Goal: Information Seeking & Learning: Learn about a topic

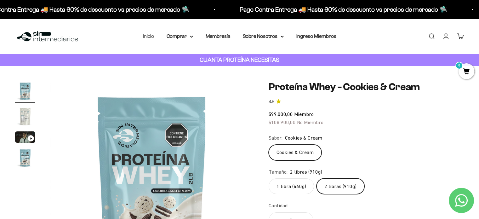
click at [149, 36] on link "Inicio" at bounding box center [148, 35] width 11 height 5
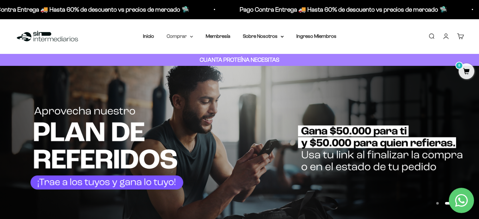
click at [184, 37] on summary "Comprar" at bounding box center [180, 36] width 26 height 8
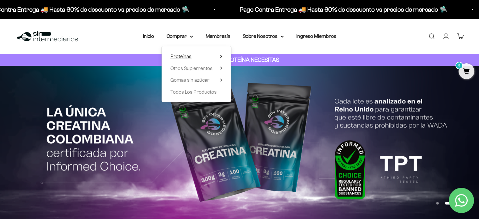
click at [187, 56] on span "Proteínas" at bounding box center [180, 56] width 21 height 5
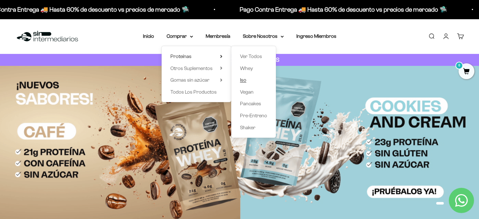
click at [246, 81] on span "Iso" at bounding box center [243, 79] width 6 height 5
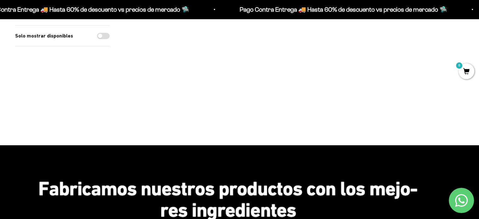
scroll to position [31, 0]
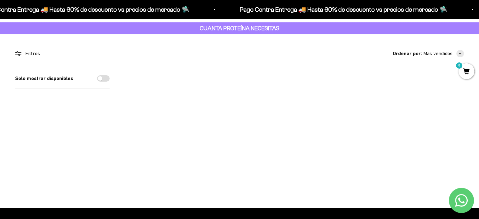
click at [20, 53] on icon at bounding box center [18, 53] width 6 height 4
click at [19, 54] on circle at bounding box center [19, 54] width 1 height 1
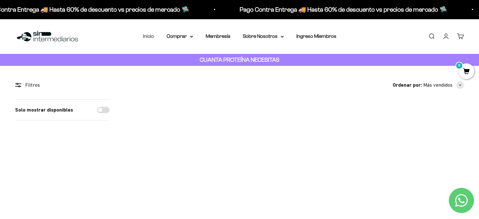
click at [151, 37] on link "Inicio" at bounding box center [148, 35] width 11 height 5
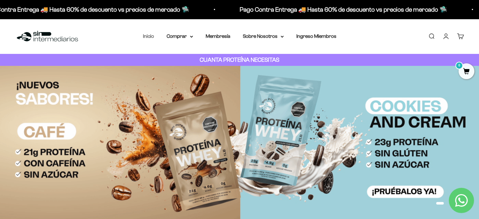
click at [151, 37] on link "Inicio" at bounding box center [148, 35] width 11 height 5
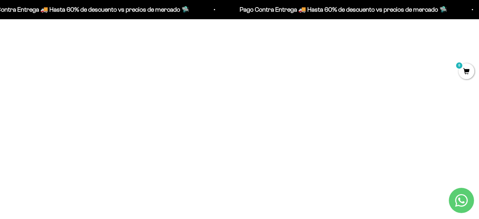
scroll to position [818, 0]
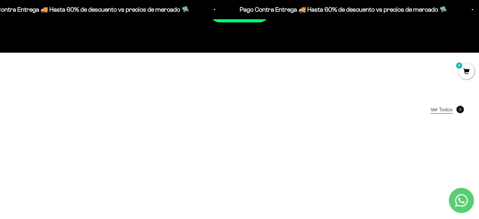
click at [448, 110] on span "Ver Todos" at bounding box center [441, 109] width 22 height 8
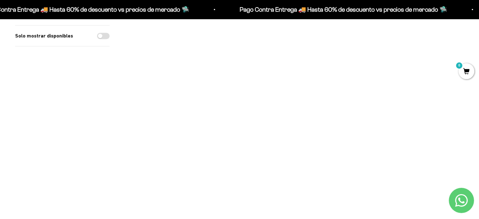
scroll to position [630, 0]
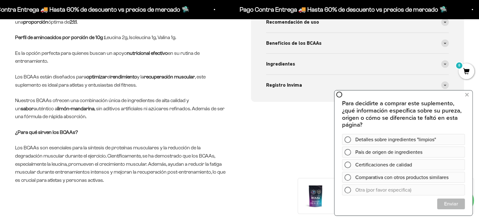
scroll to position [283, 0]
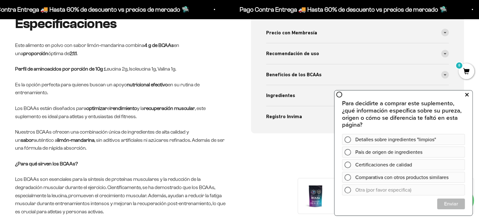
click at [467, 95] on icon at bounding box center [466, 95] width 3 height 8
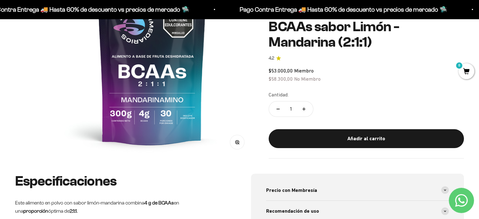
scroll to position [63, 0]
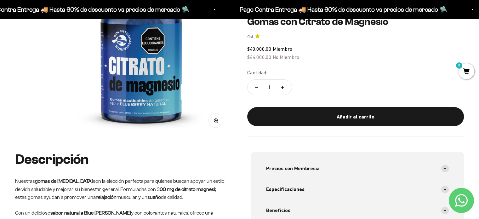
scroll to position [63, 0]
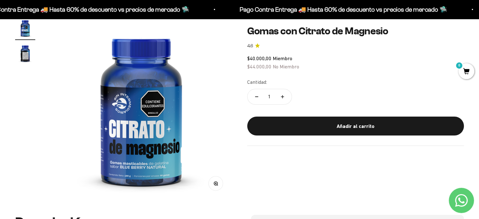
click at [24, 55] on img "Ir al artículo 2" at bounding box center [25, 53] width 20 height 20
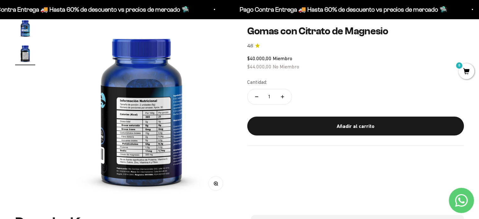
click at [25, 31] on img "Ir al artículo 1" at bounding box center [25, 28] width 20 height 20
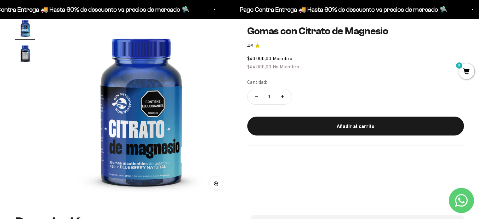
click at [216, 188] on button "Zoom" at bounding box center [215, 183] width 14 height 14
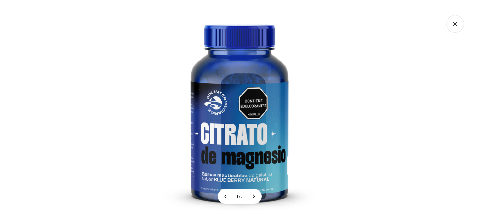
click at [265, 161] on img at bounding box center [239, 109] width 219 height 219
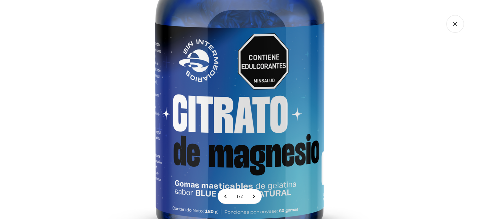
click at [457, 22] on icon "Cerrar galería" at bounding box center [455, 24] width 18 height 18
